Goal: Information Seeking & Learning: Check status

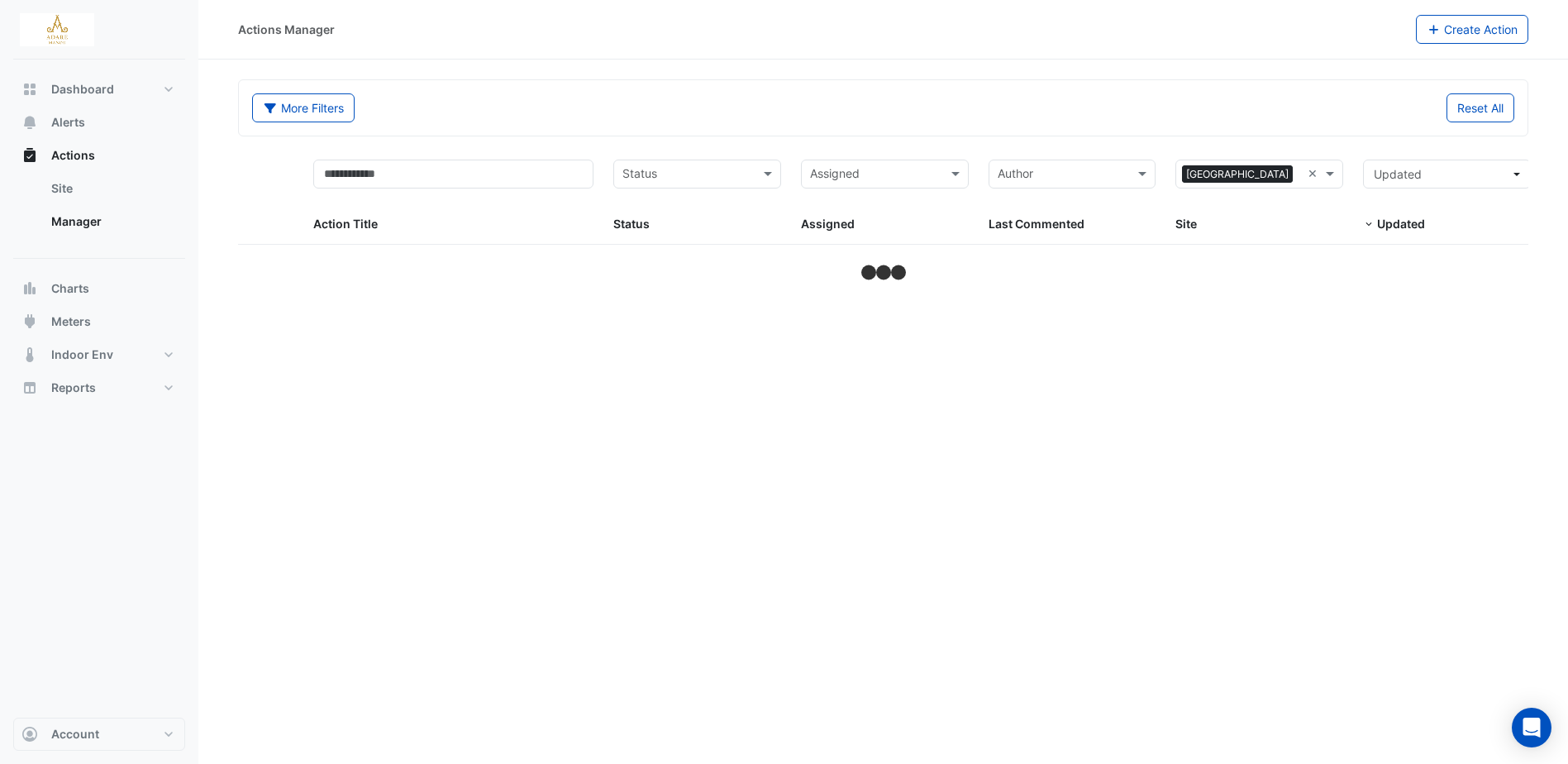
select select "***"
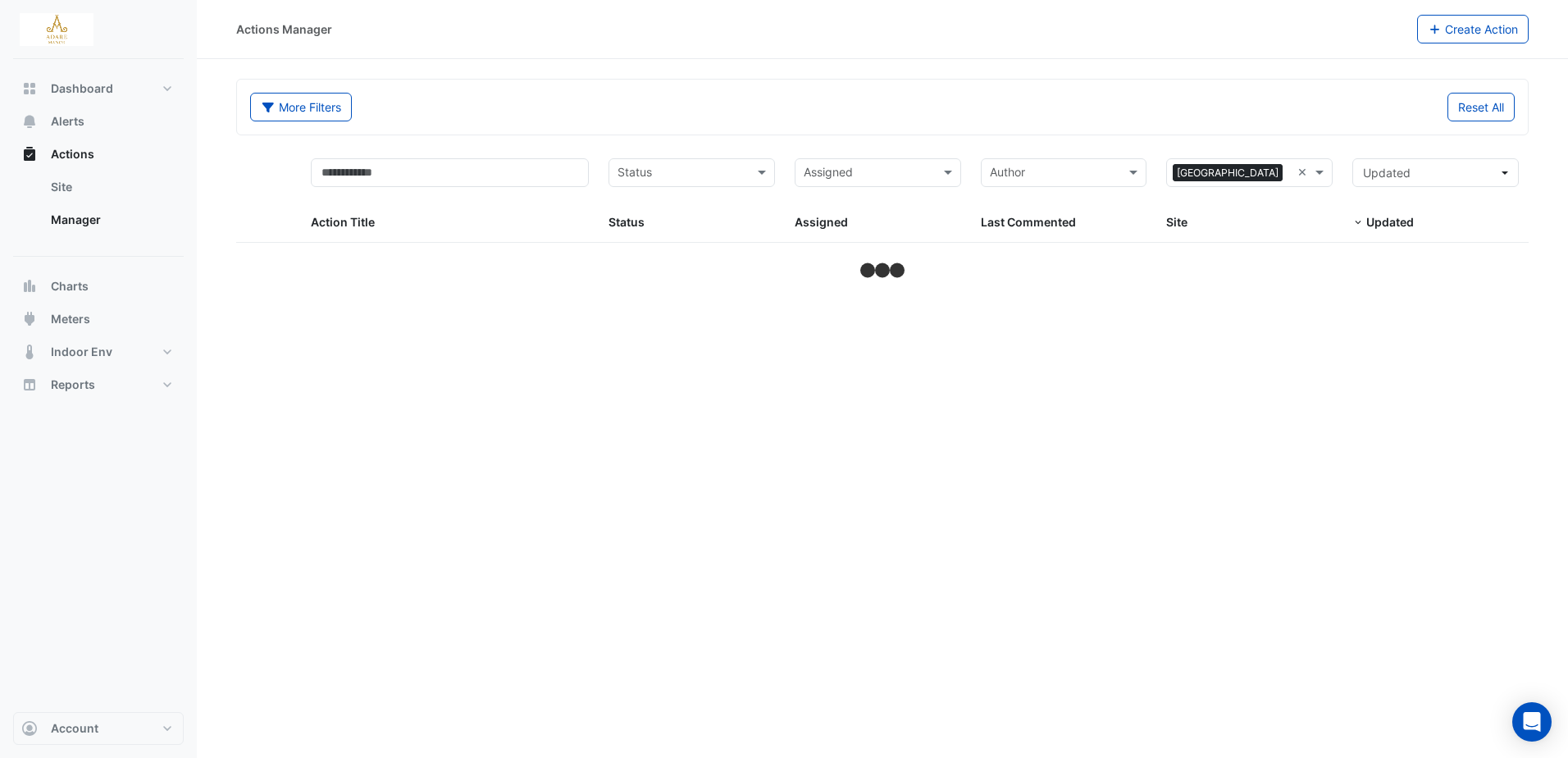
select select "***"
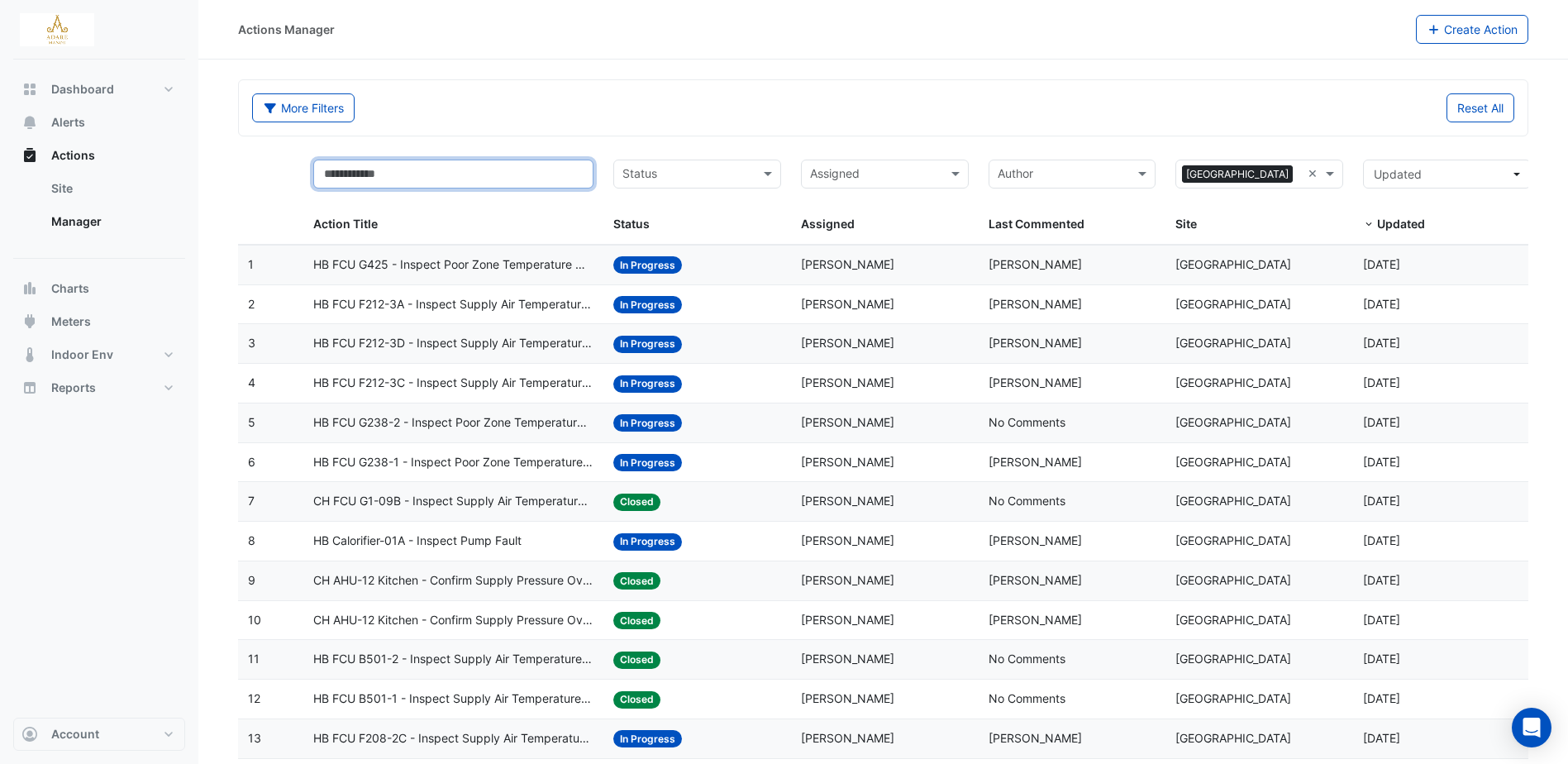
click at [449, 168] on input "text" at bounding box center [452, 174] width 280 height 29
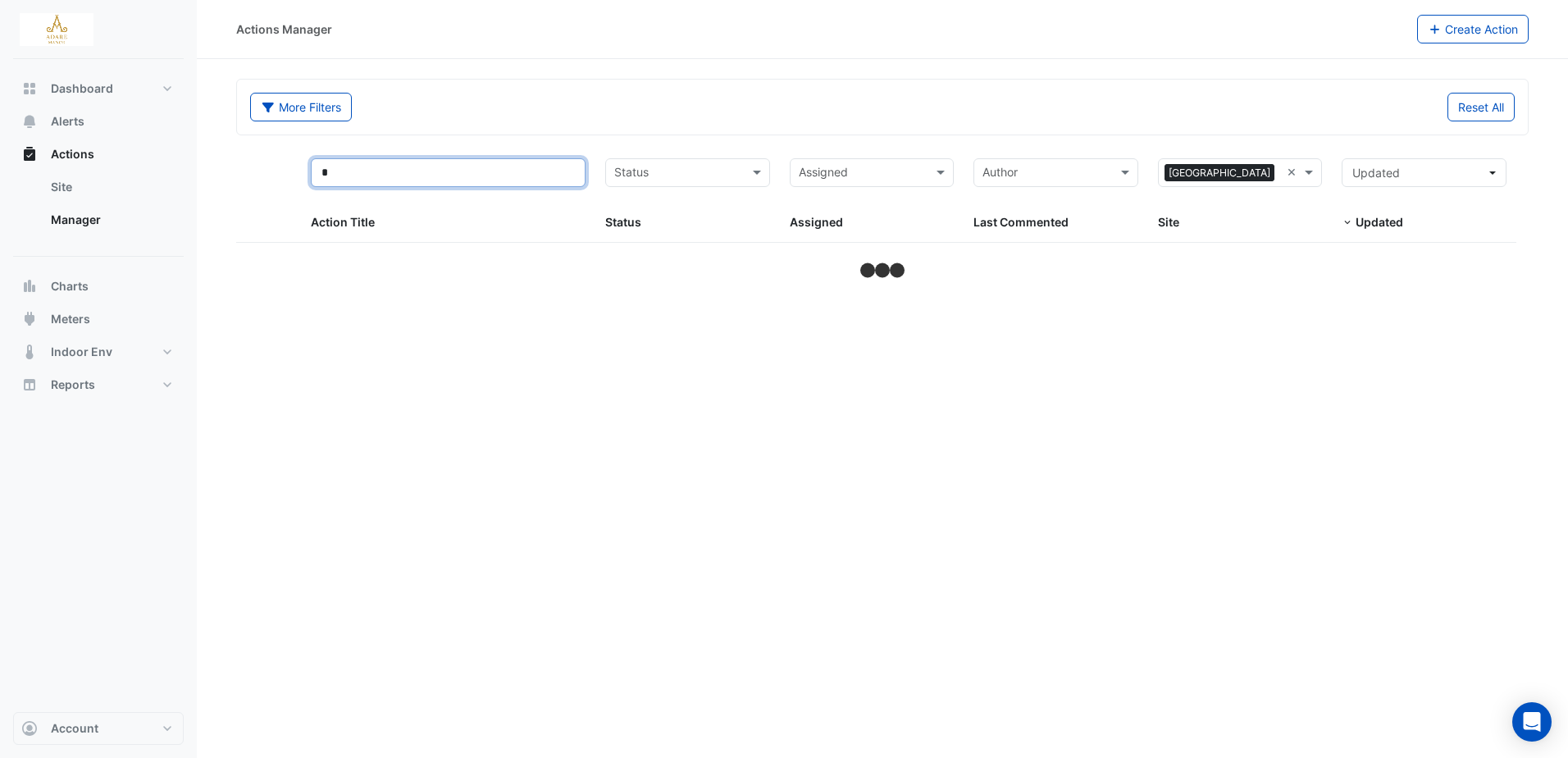
type input "*"
click at [447, 177] on input "*" at bounding box center [448, 172] width 275 height 29
click at [87, 157] on span "Actions" at bounding box center [72, 154] width 44 height 16
select select "***"
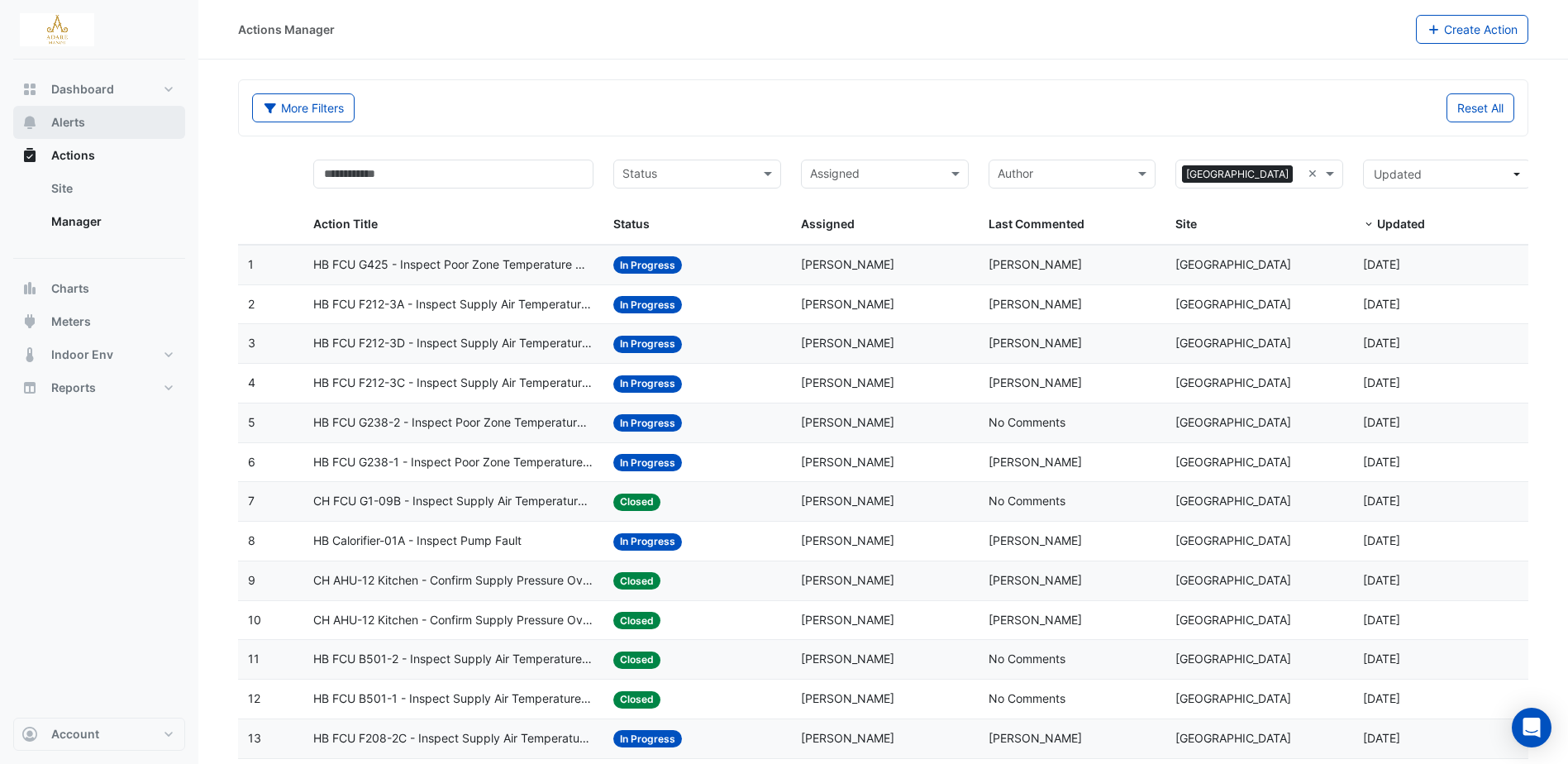
click at [77, 123] on span "Alerts" at bounding box center [68, 122] width 34 height 16
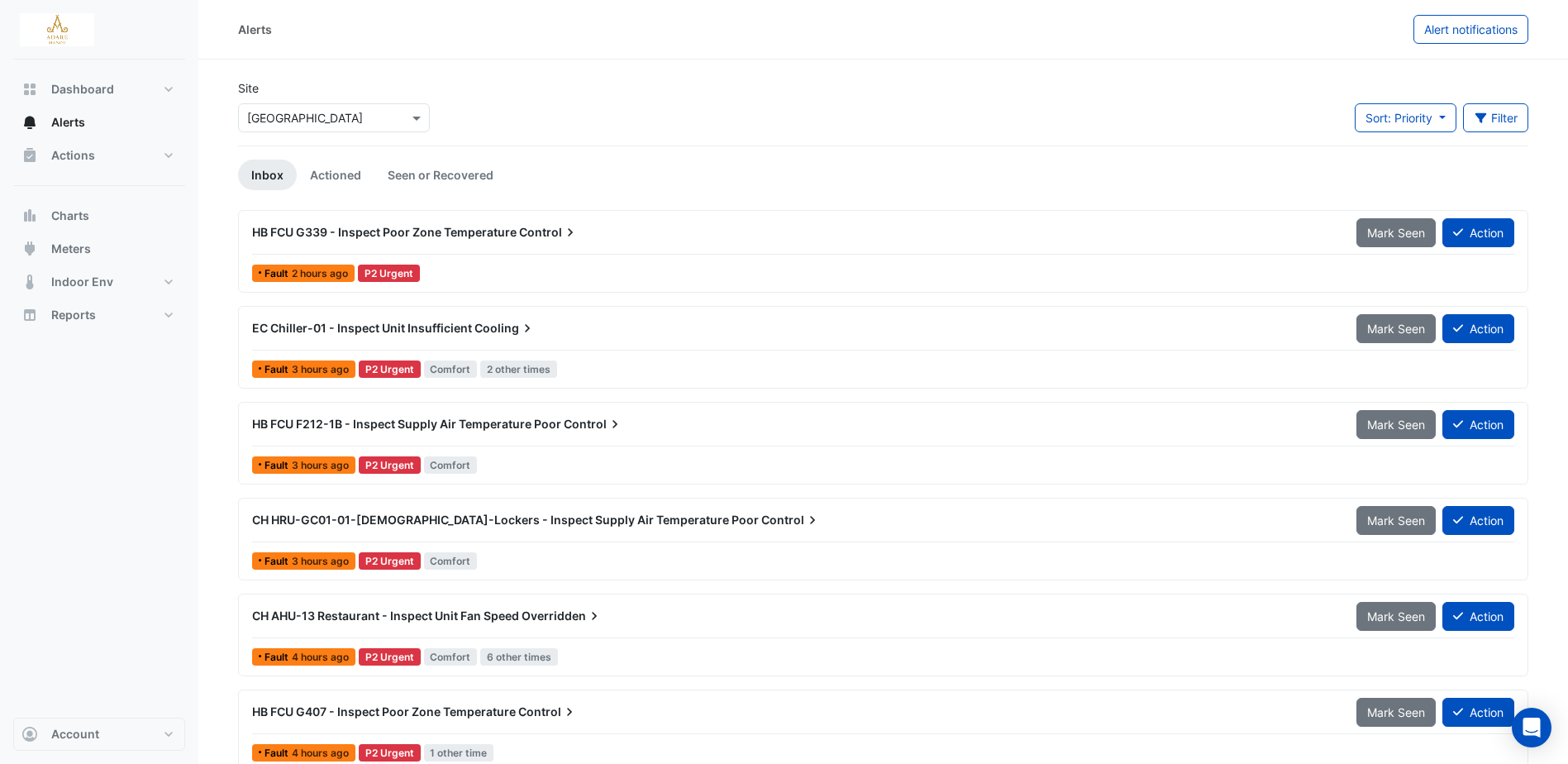
click at [502, 329] on span "Cooling" at bounding box center [505, 328] width 61 height 16
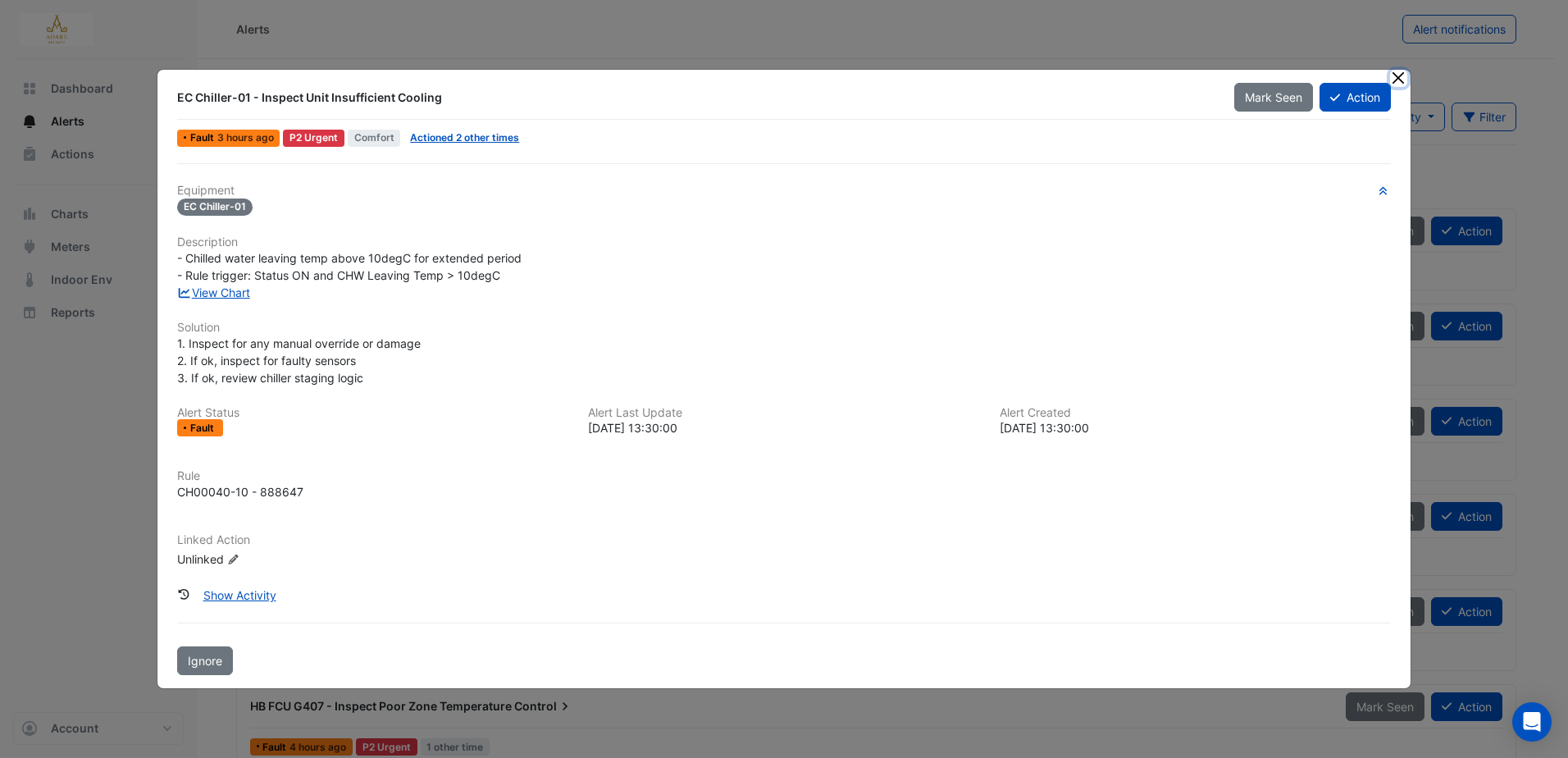
click at [1400, 80] on button "Close" at bounding box center [1398, 78] width 17 height 17
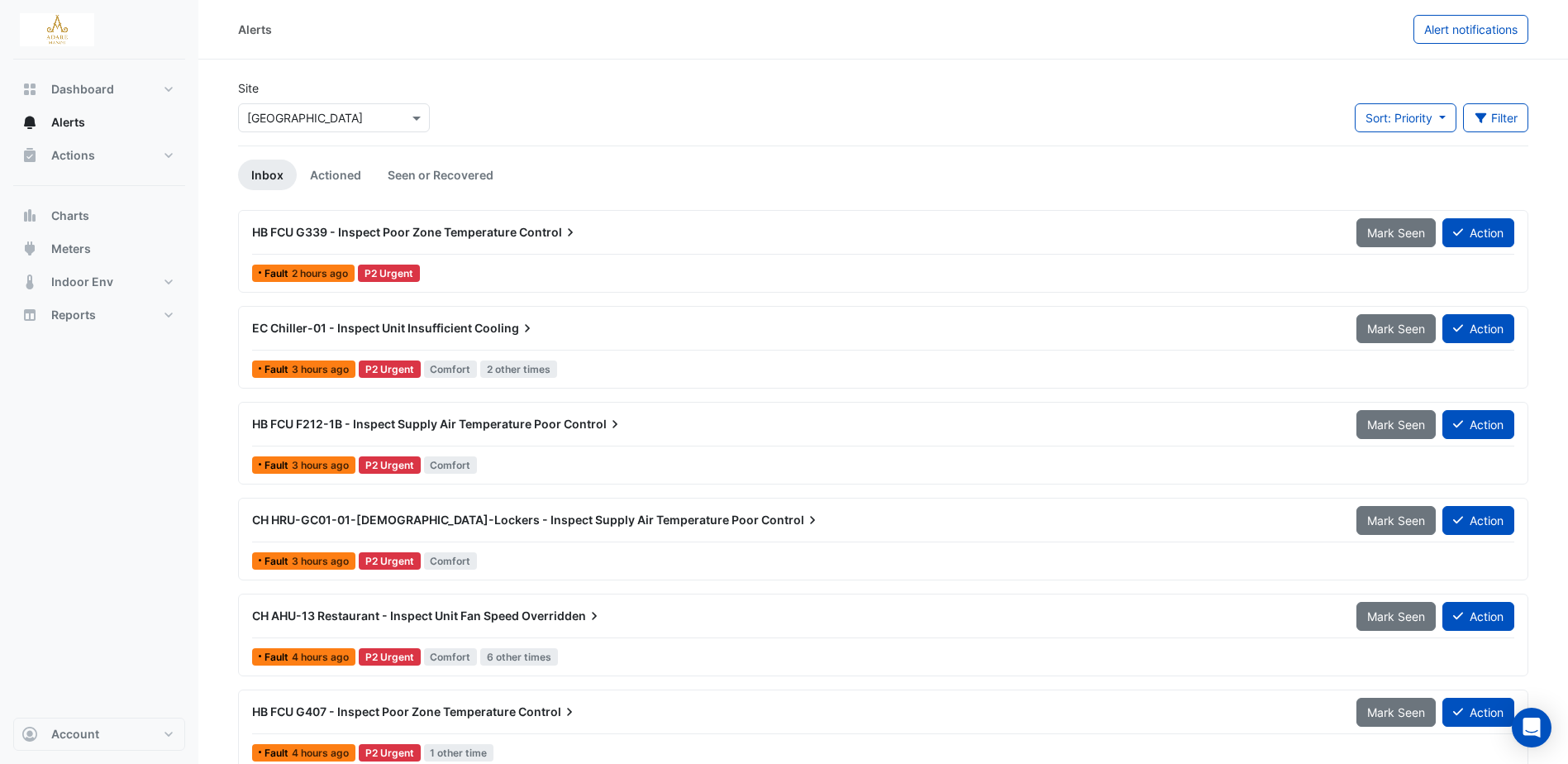
click at [452, 234] on span "HB FCU G339 - Inspect Poor Zone Temperature" at bounding box center [384, 232] width 264 height 14
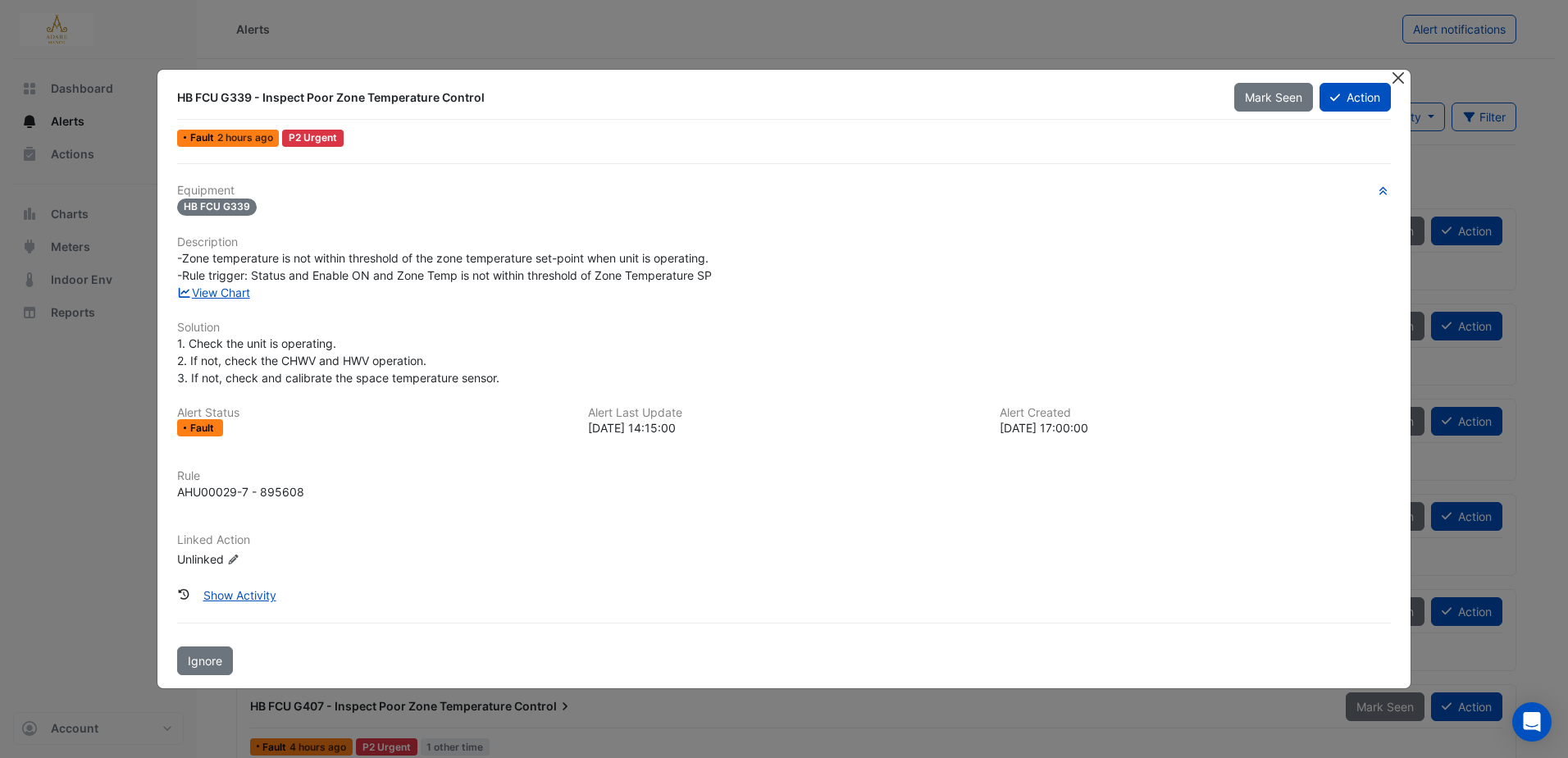
click at [1400, 73] on button "Close" at bounding box center [1398, 78] width 17 height 17
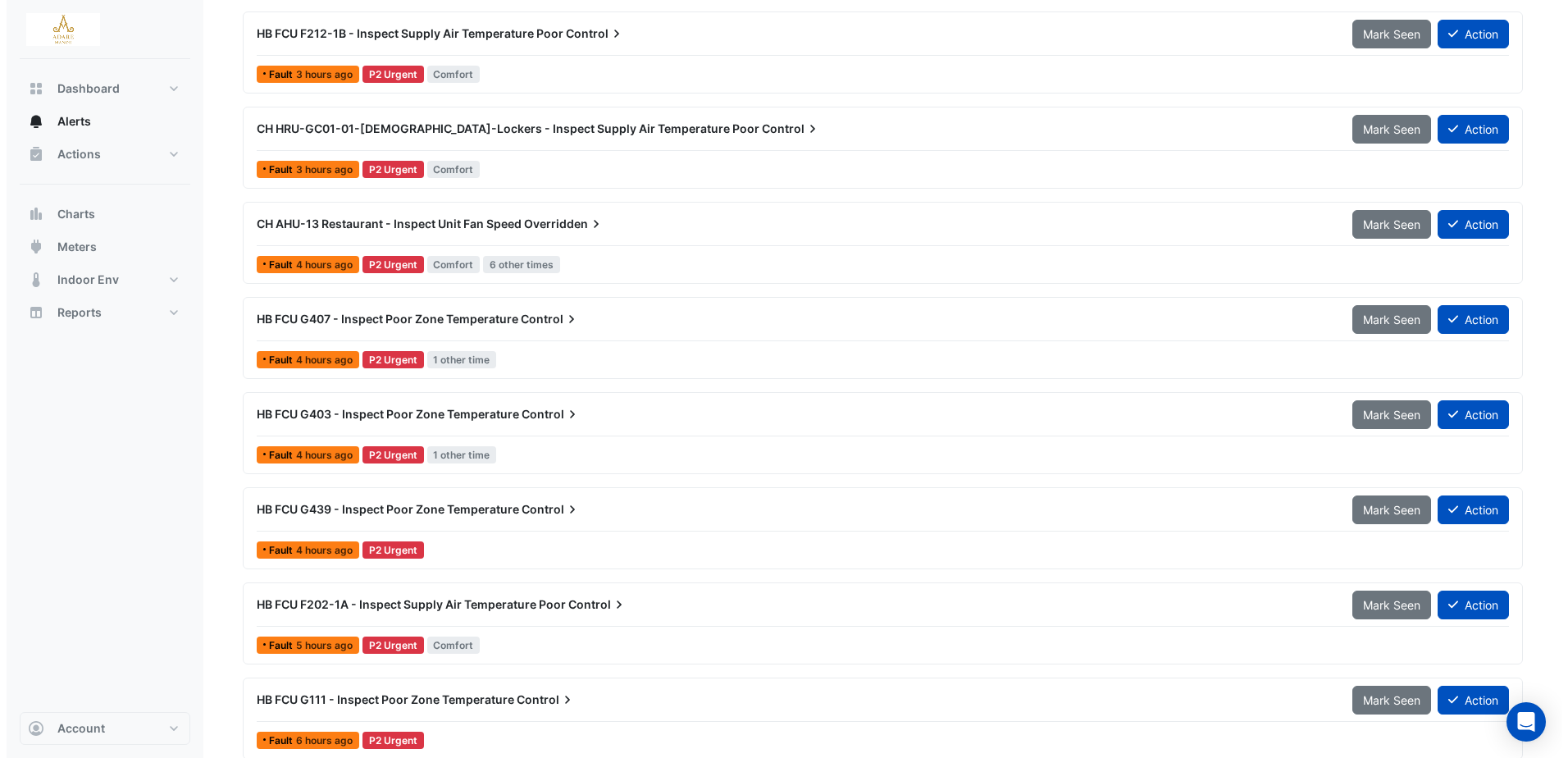
scroll to position [410, 0]
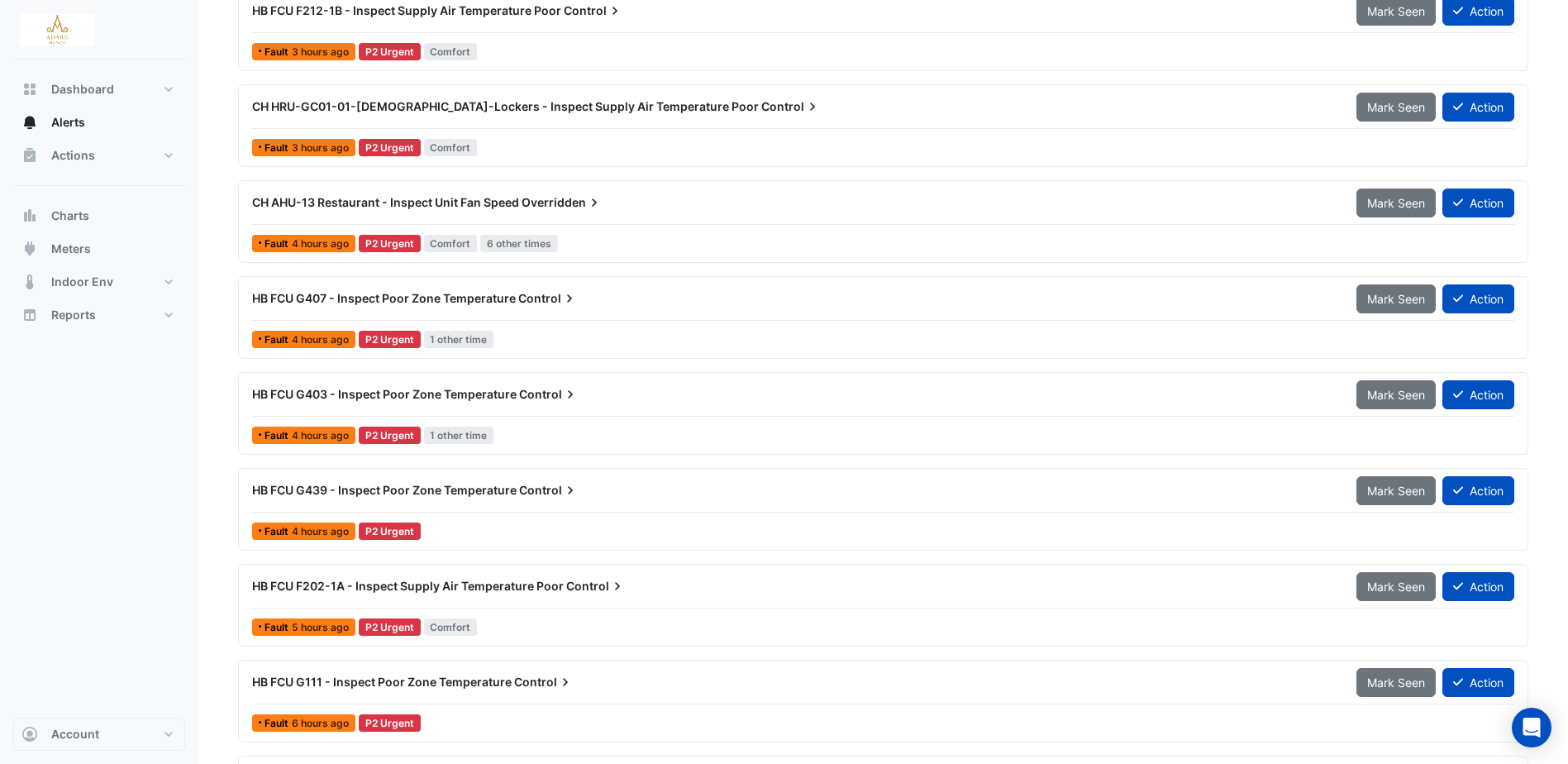
click at [497, 200] on span "CH AHU-13 Restaurant - Inspect Unit Fan Speed" at bounding box center [385, 202] width 267 height 14
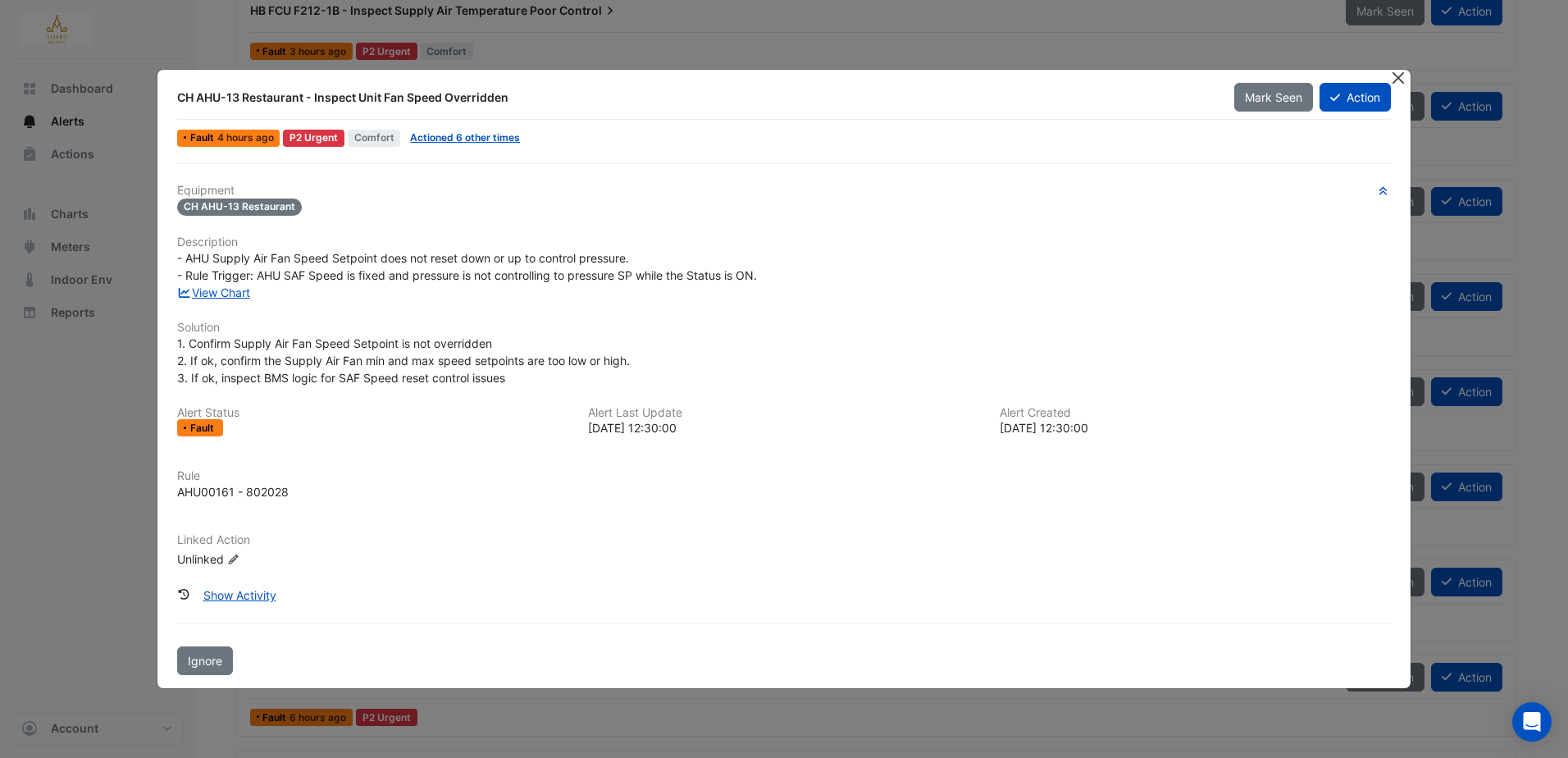
click at [1404, 84] on button "Close" at bounding box center [1398, 78] width 17 height 17
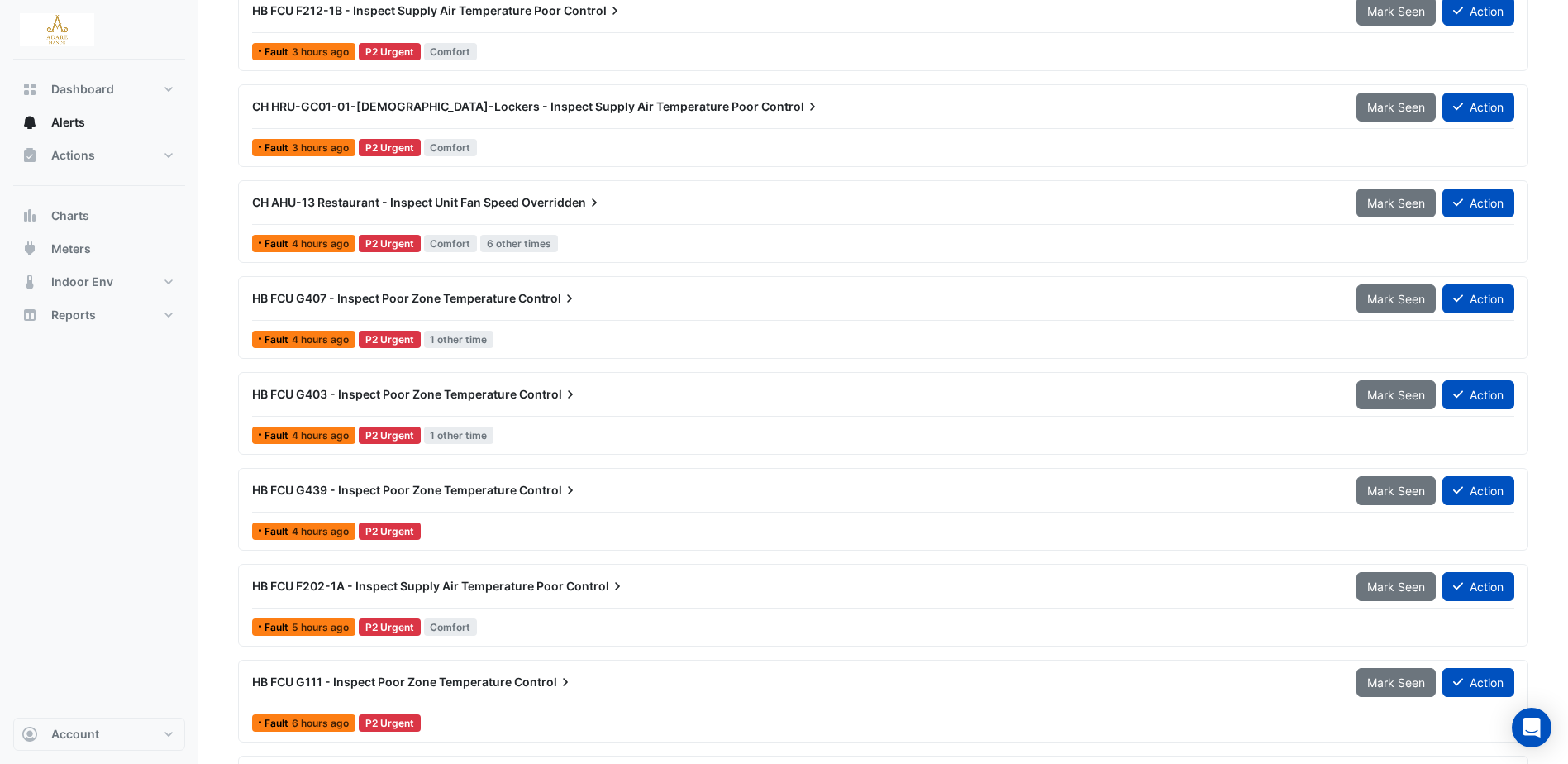
click at [488, 201] on span "CH AHU-13 Restaurant - Inspect Unit Fan Speed" at bounding box center [385, 202] width 267 height 14
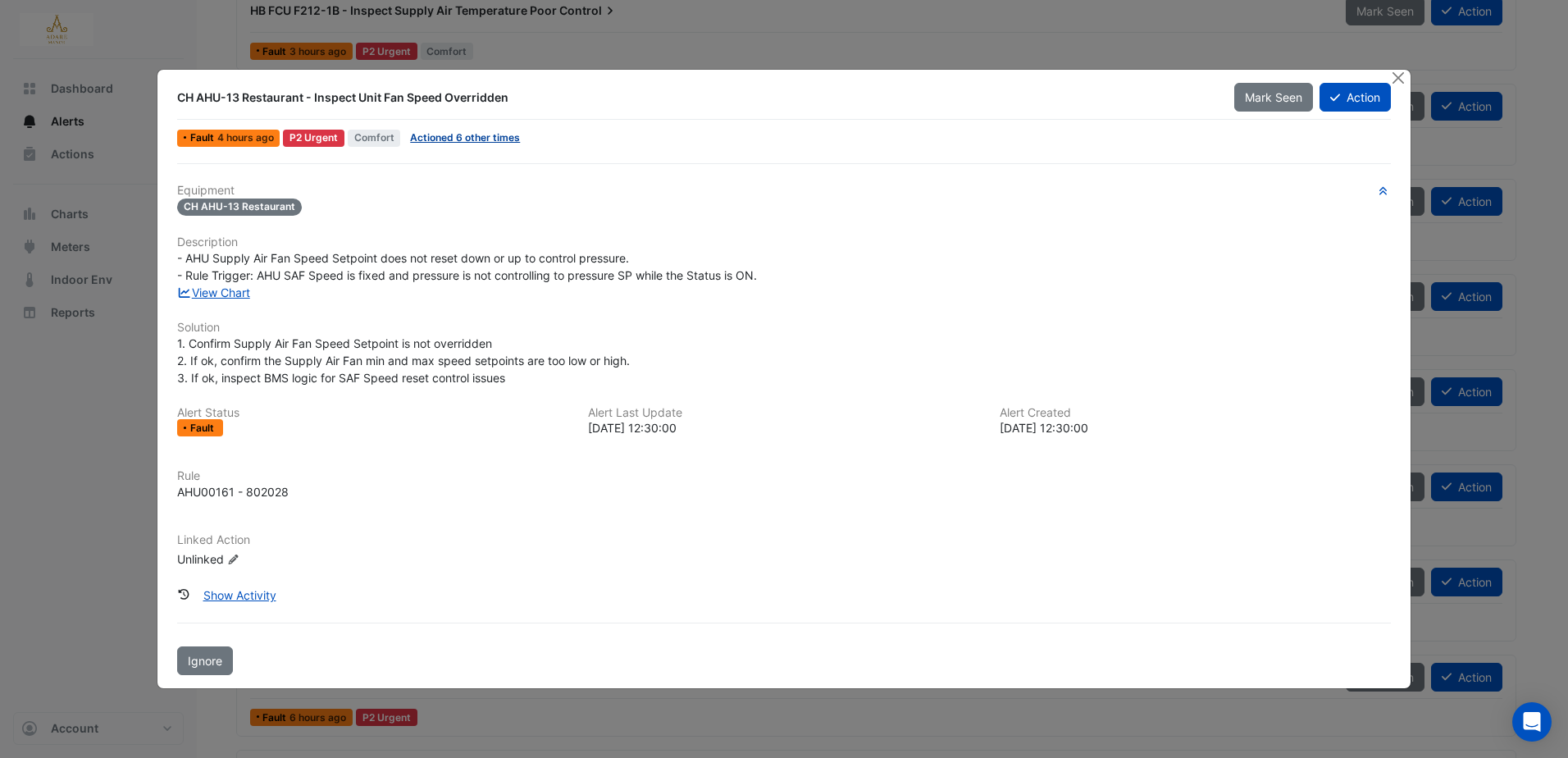
click at [469, 139] on link "Actioned 6 other times" at bounding box center [464, 137] width 110 height 12
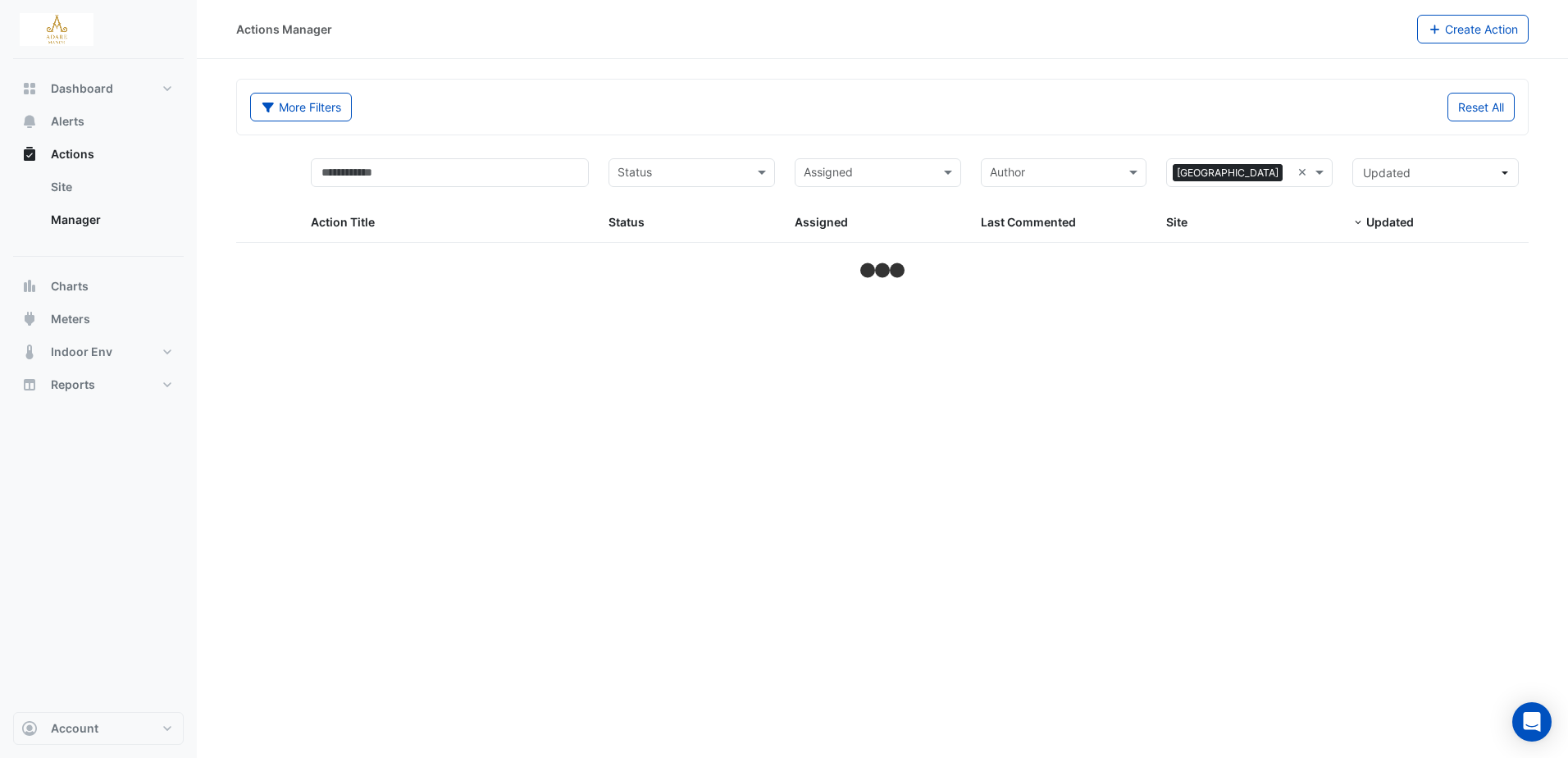
select select "***"
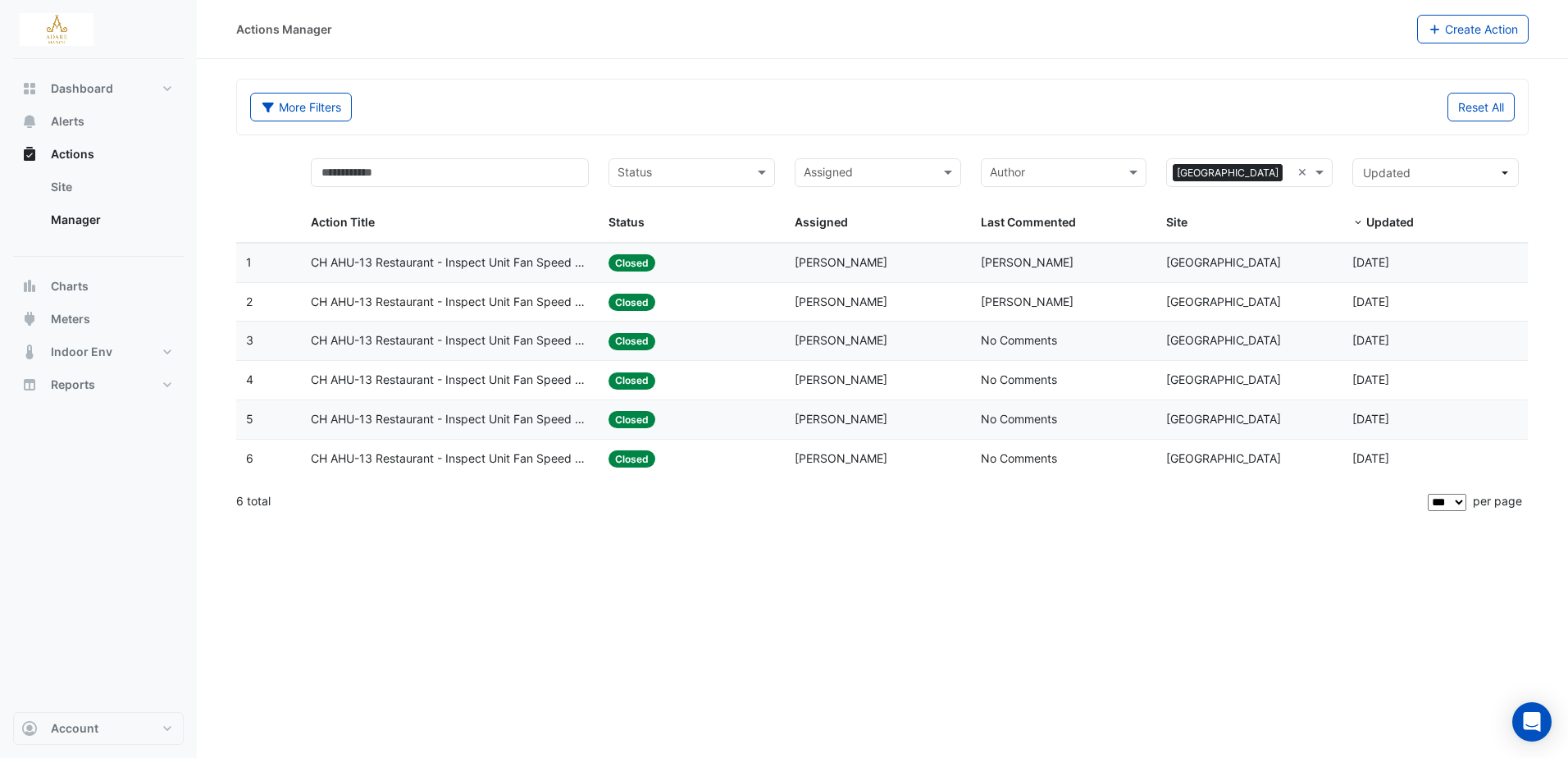
click at [446, 258] on span "CH AHU-13 Restaurant - Inspect Unit Fan Speed Overridden" at bounding box center [449, 262] width 278 height 19
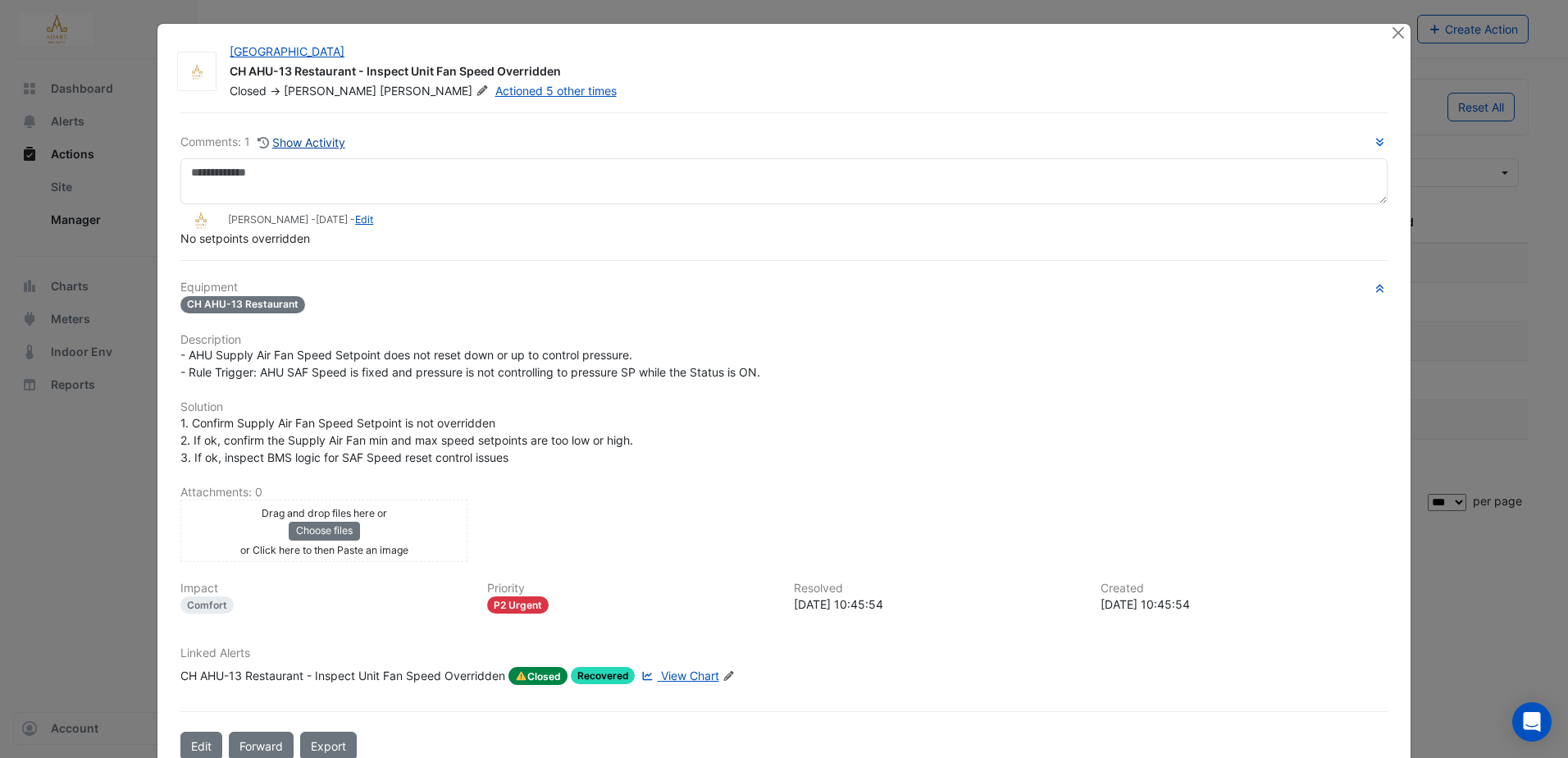
click at [286, 138] on button "Show Activity" at bounding box center [302, 142] width 89 height 19
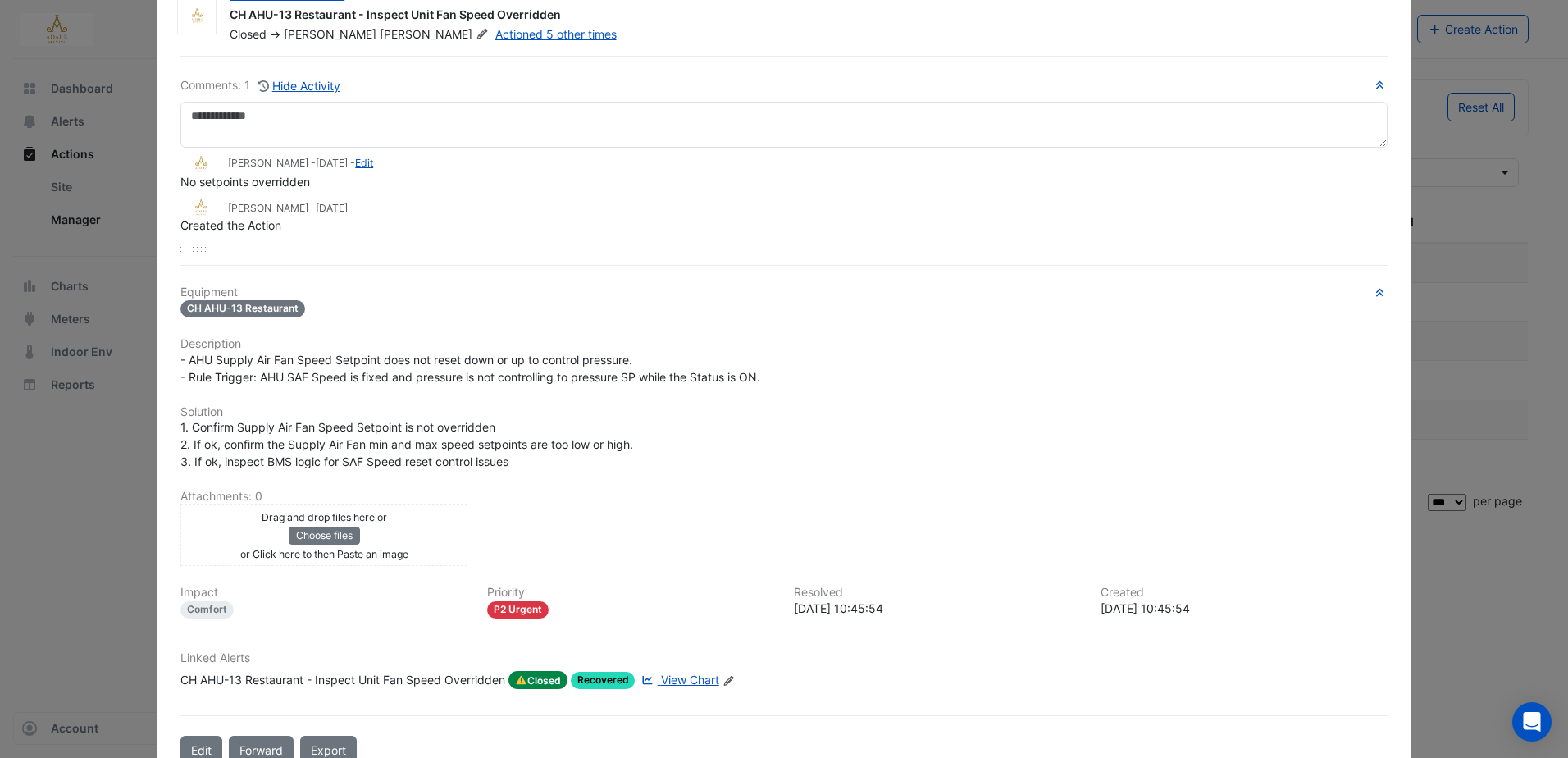
scroll to position [82, 0]
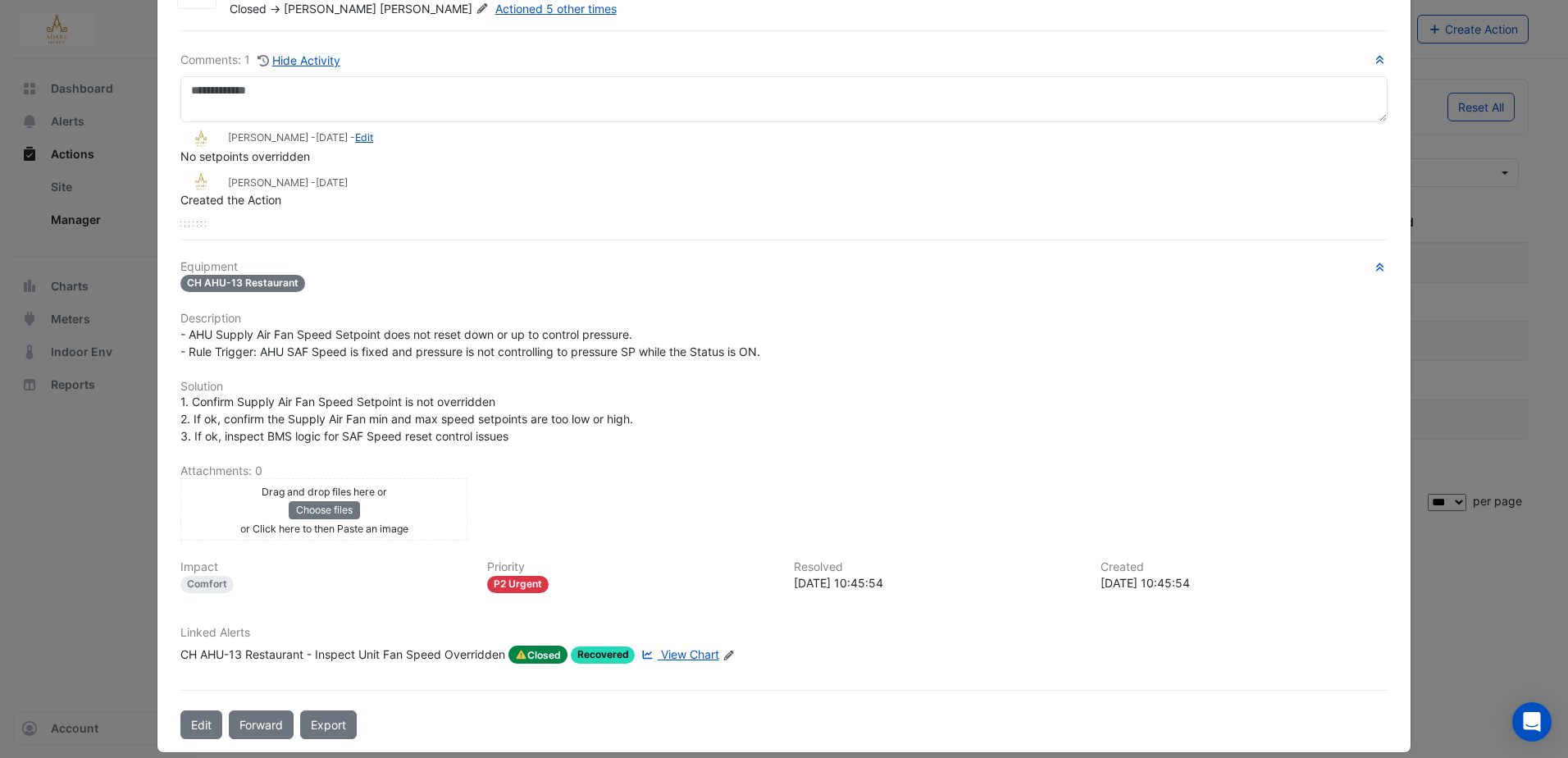
click at [685, 653] on span "View Chart" at bounding box center [690, 654] width 58 height 14
